Goal: Navigation & Orientation: Understand site structure

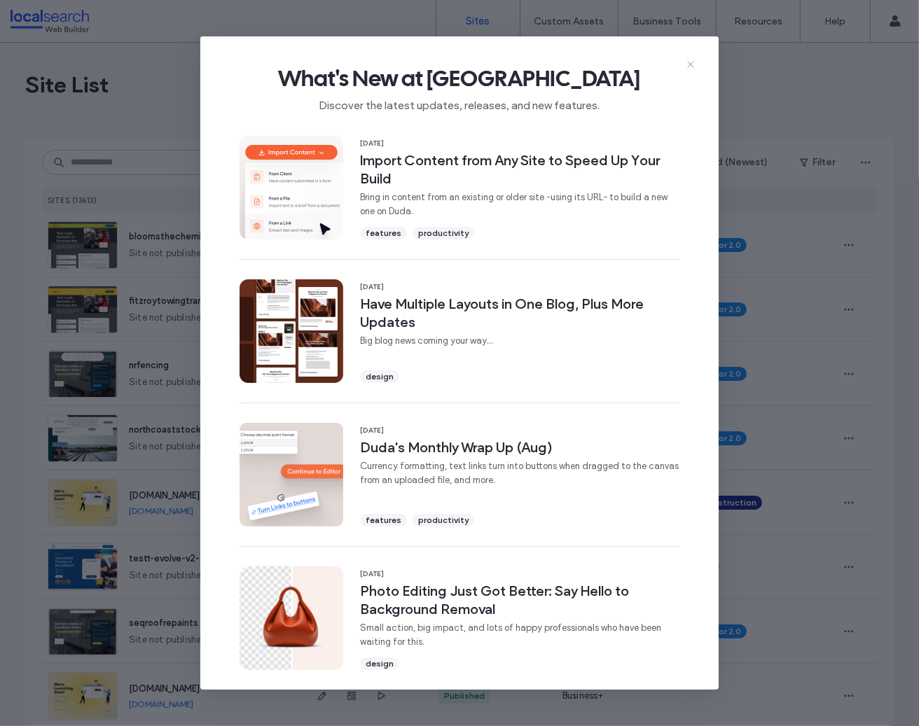
click at [685, 67] on icon at bounding box center [690, 64] width 11 height 11
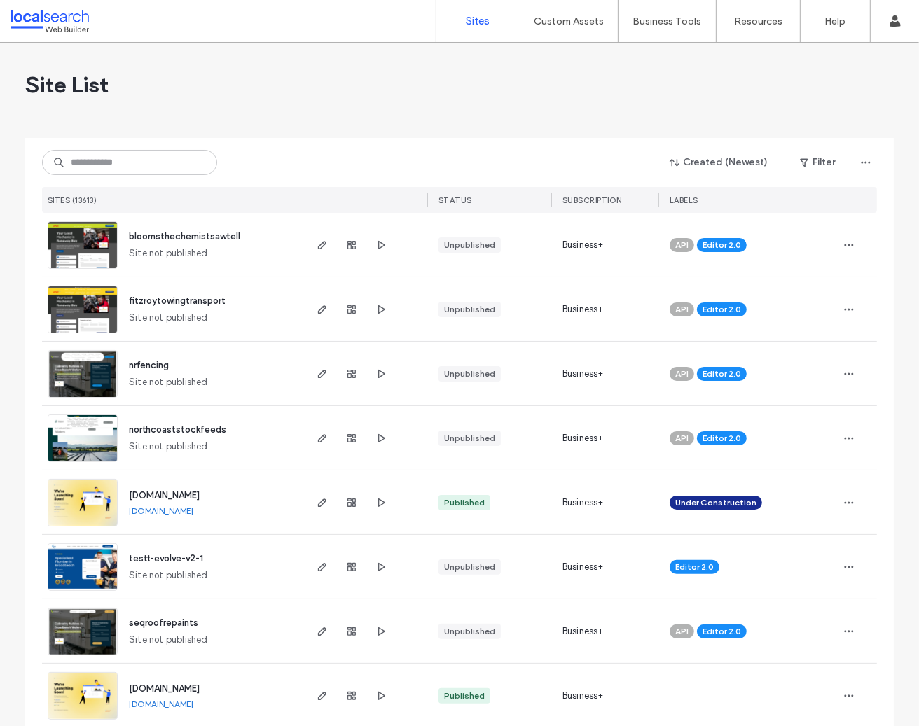
click at [80, 251] on img at bounding box center [82, 269] width 69 height 95
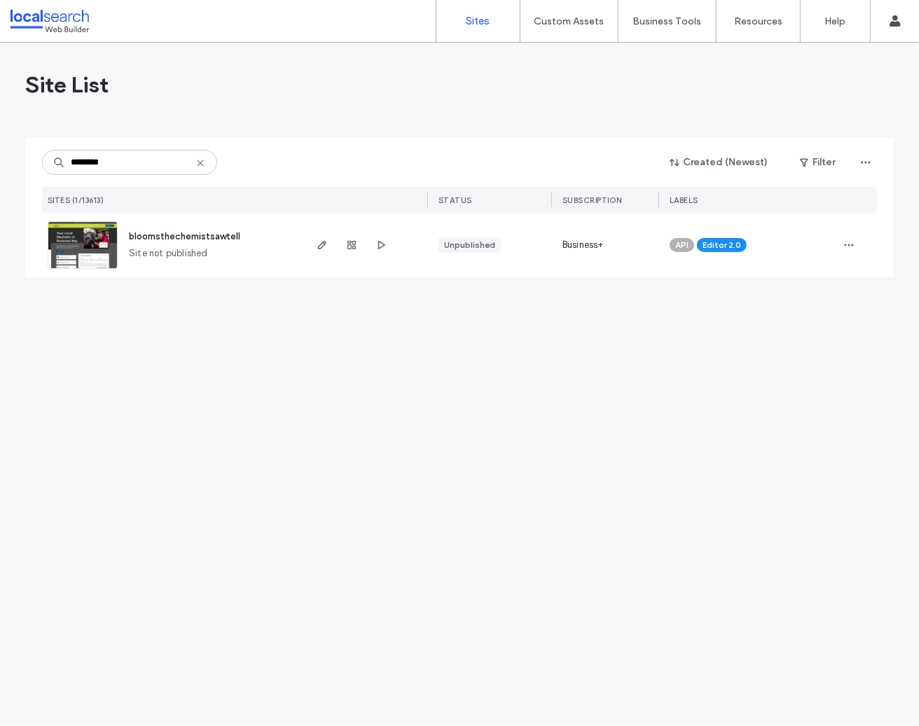
type input "********"
click at [67, 236] on img at bounding box center [82, 269] width 69 height 95
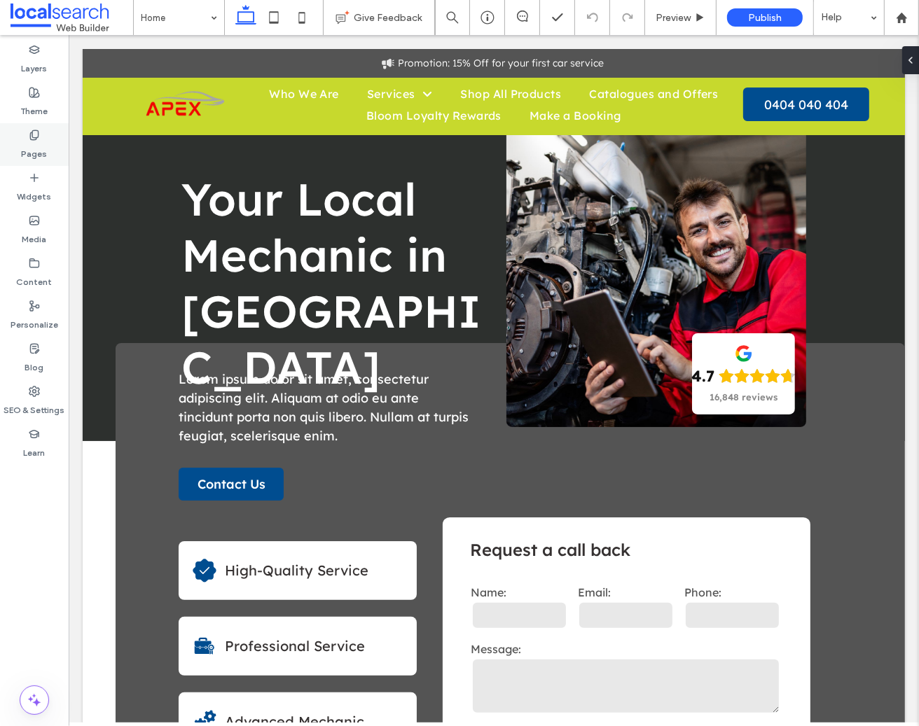
click at [39, 144] on label "Pages" at bounding box center [35, 151] width 26 height 20
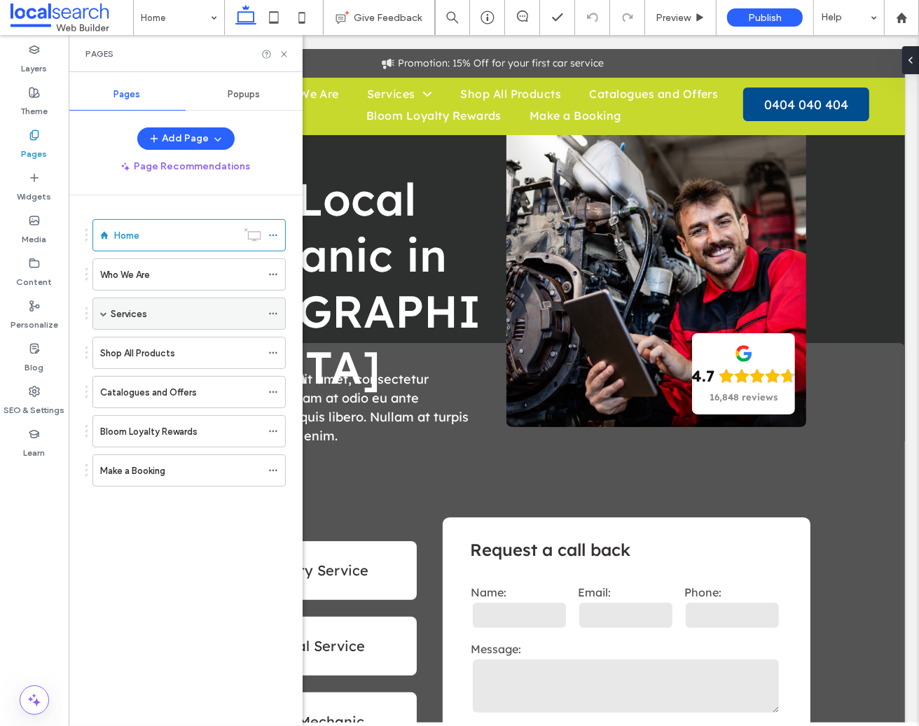
click at [106, 316] on span at bounding box center [103, 313] width 7 height 7
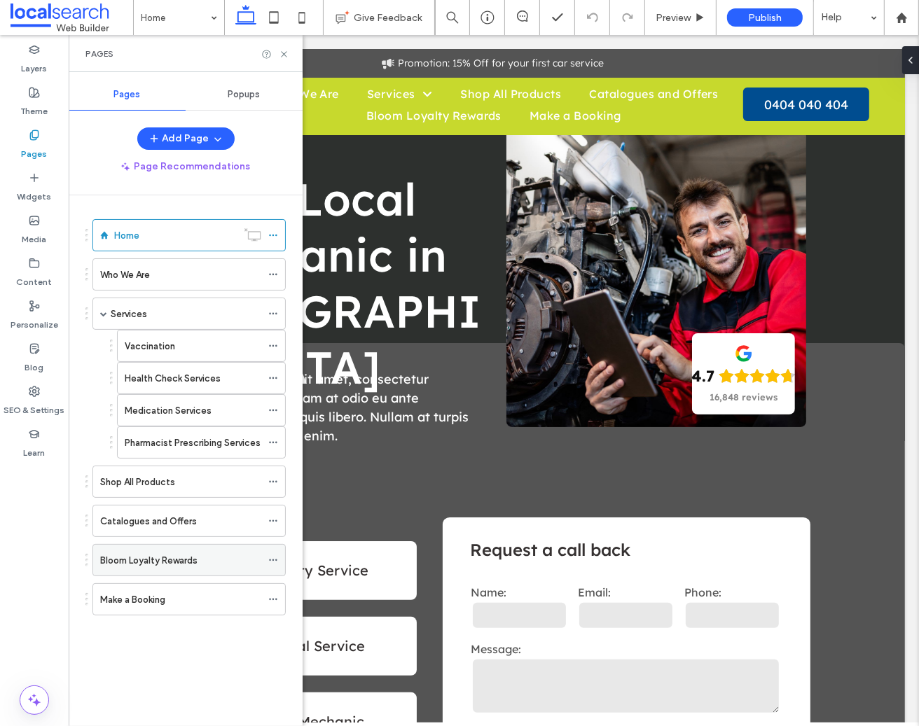
click at [123, 558] on label "Bloom Loyalty Rewards" at bounding box center [148, 560] width 97 height 25
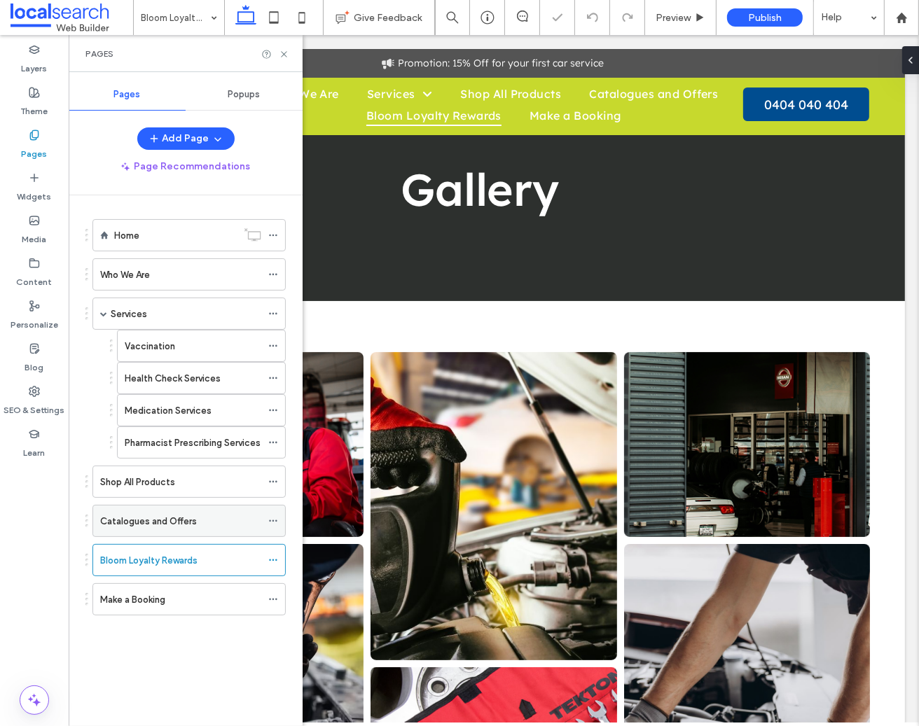
click at [131, 527] on label "Catalogues and Offers" at bounding box center [148, 521] width 97 height 25
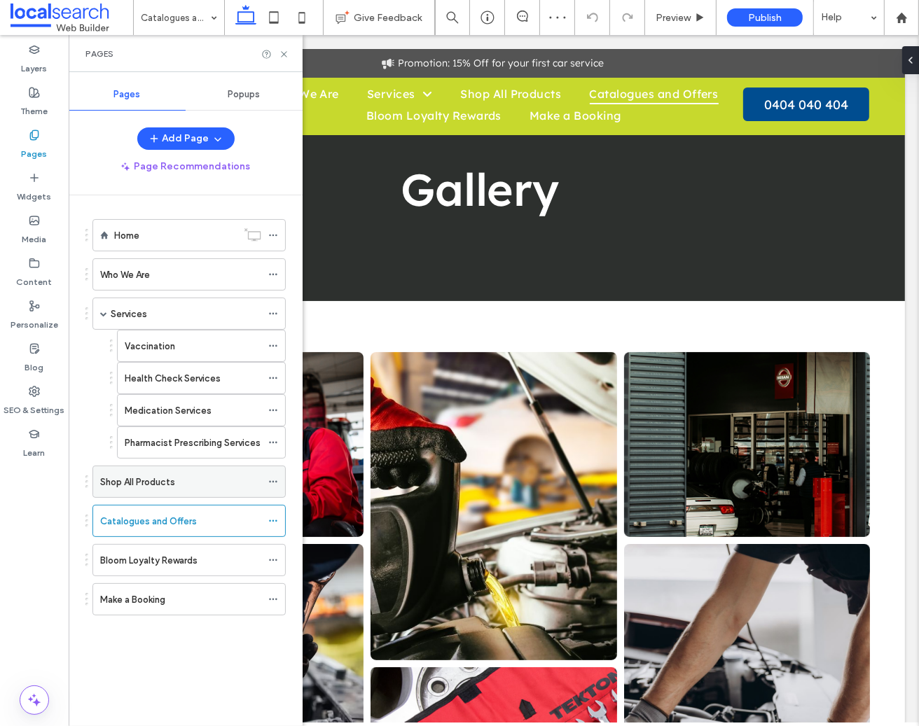
click at [142, 477] on label "Shop All Products" at bounding box center [137, 482] width 75 height 25
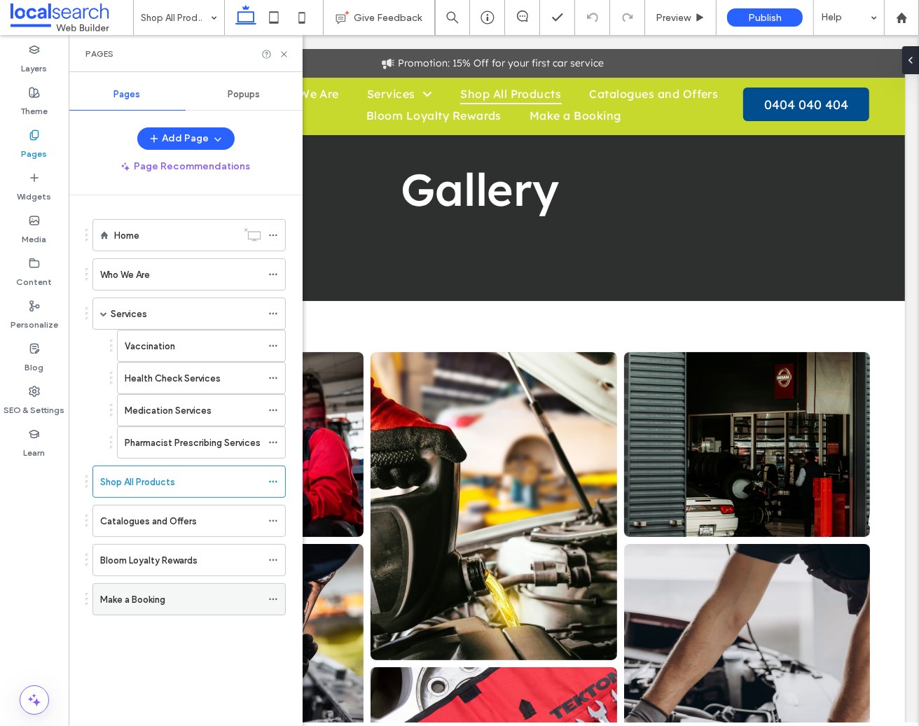
click at [151, 606] on label "Make a Booking" at bounding box center [132, 600] width 65 height 25
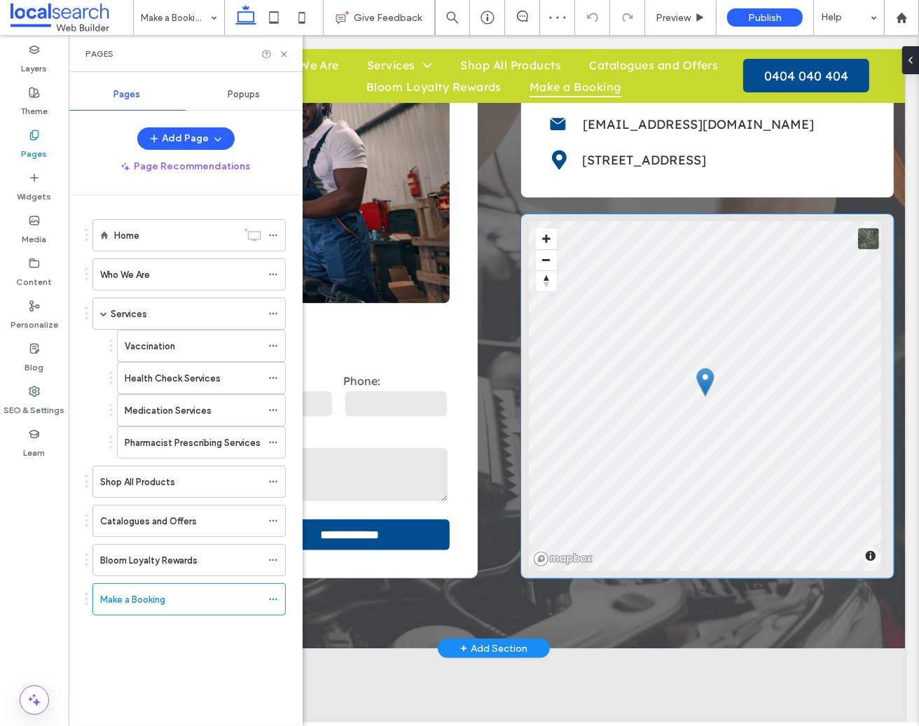
scroll to position [105, 0]
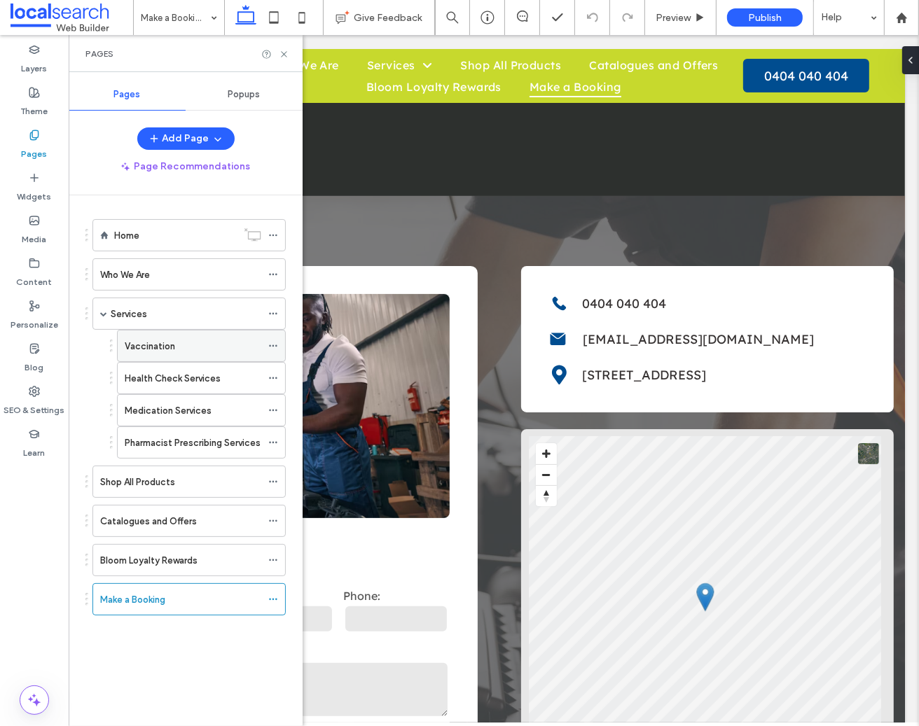
click at [168, 344] on label "Vaccination" at bounding box center [150, 346] width 50 height 25
